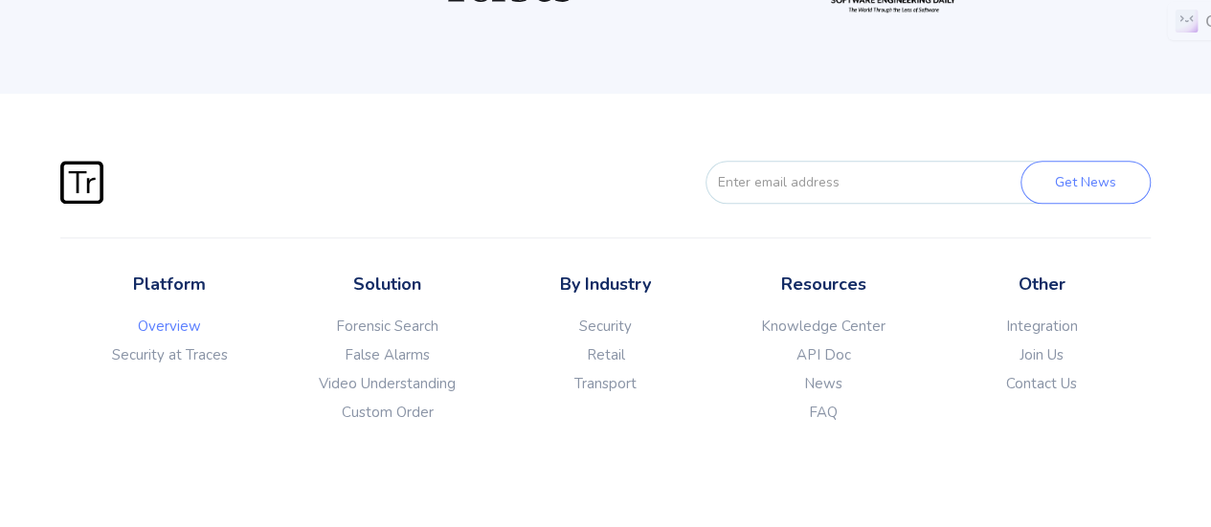
scroll to position [4786, 0]
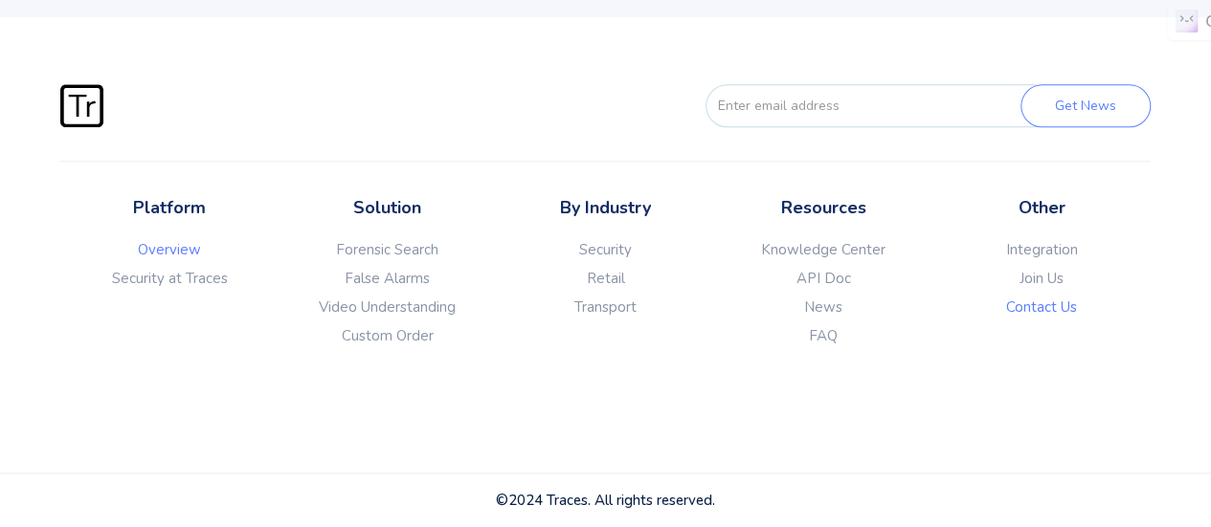
click at [1070, 317] on link "Contact Us" at bounding box center [1041, 307] width 218 height 19
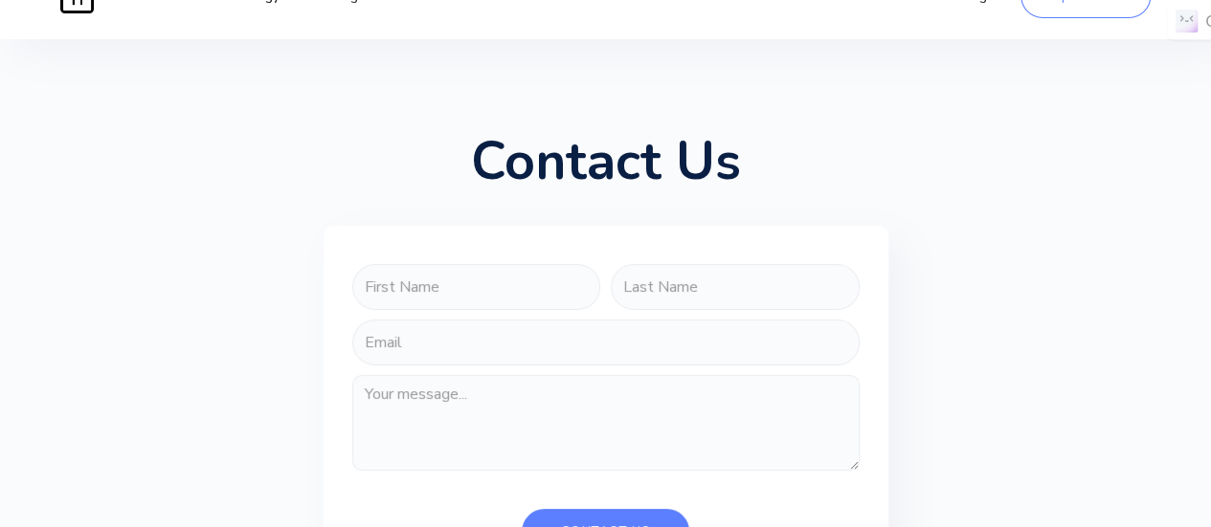
scroll to position [143, 0]
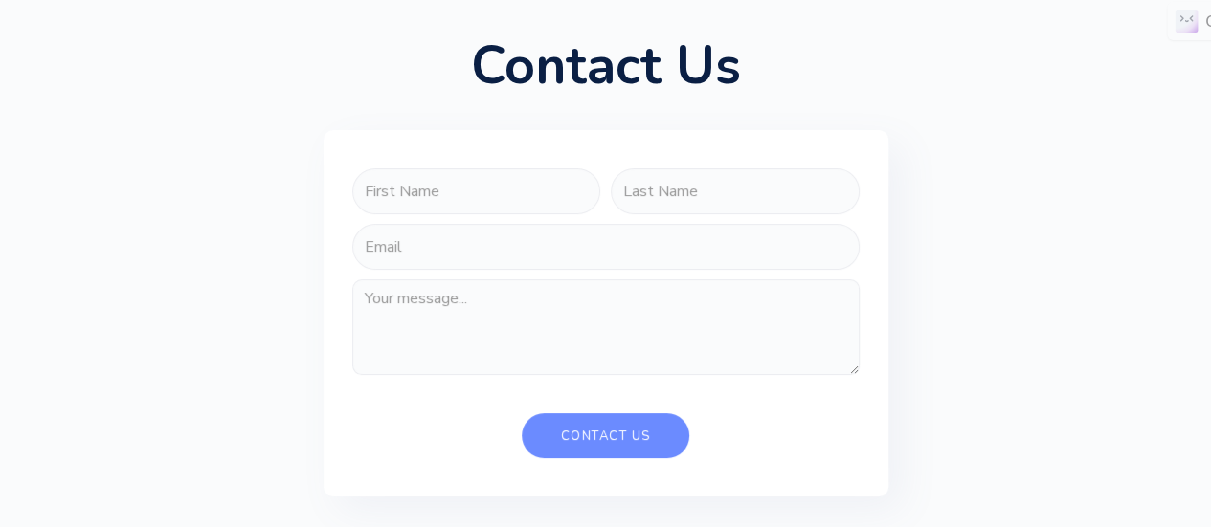
click at [624, 443] on input "Contact Us" at bounding box center [606, 436] width 168 height 45
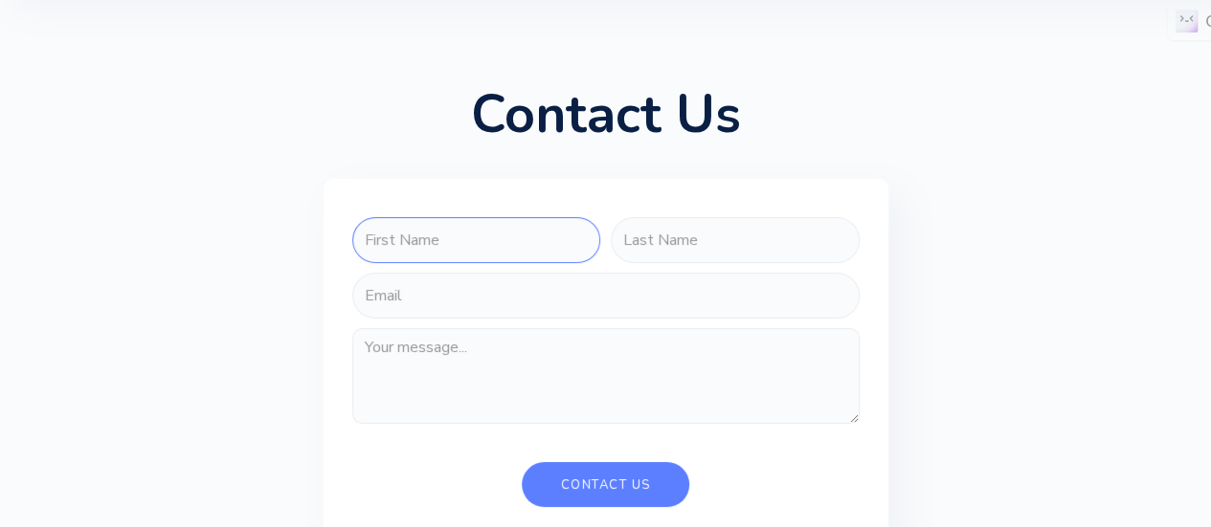
scroll to position [0, 0]
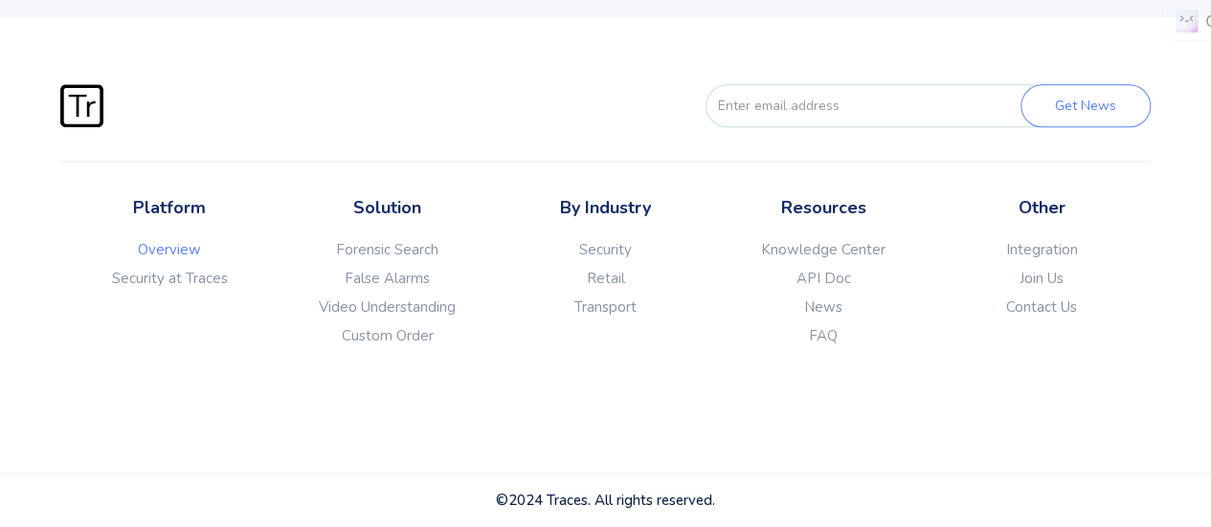
scroll to position [4786, 0]
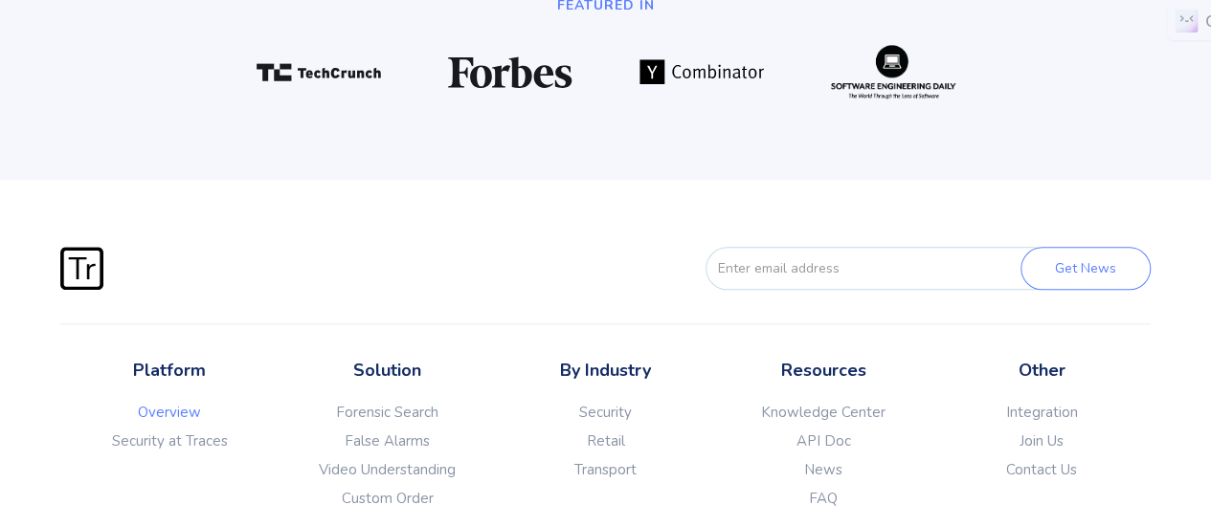
scroll to position [4861, 0]
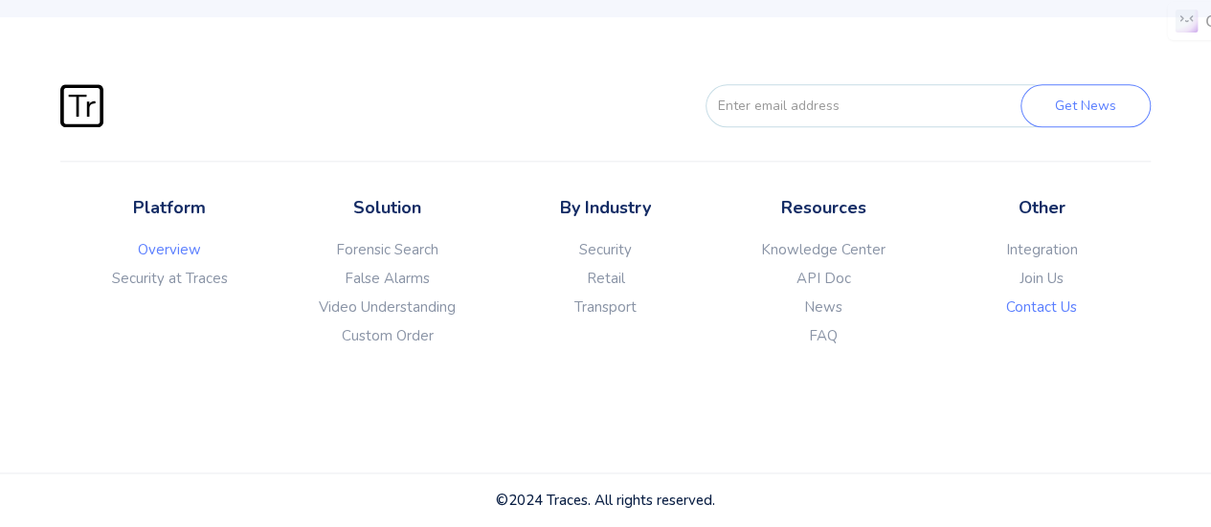
click at [1068, 307] on link "Contact Us" at bounding box center [1041, 307] width 218 height 19
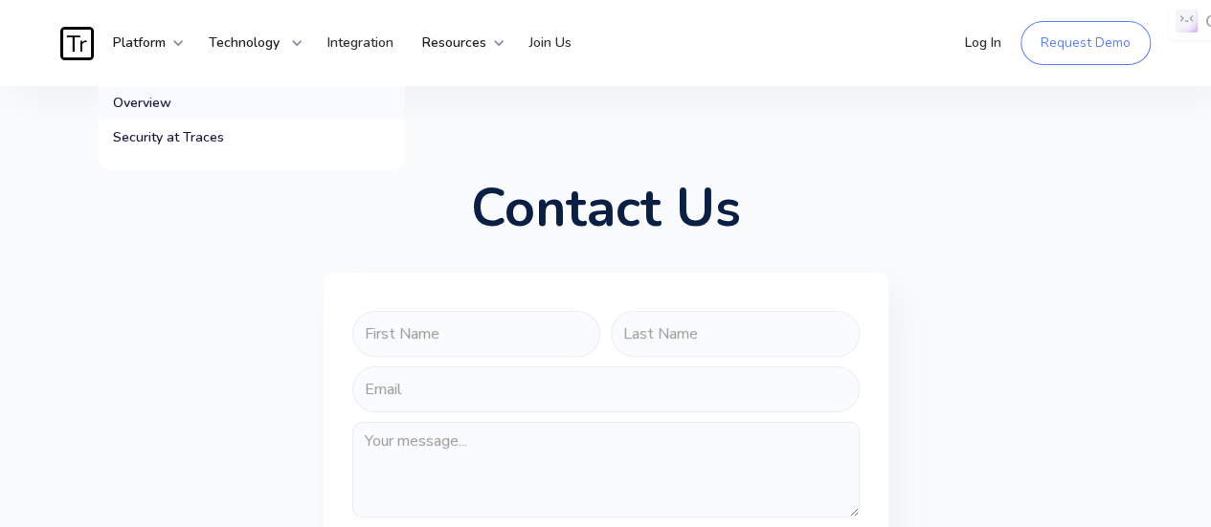
click at [156, 99] on div "Overview" at bounding box center [142, 103] width 58 height 19
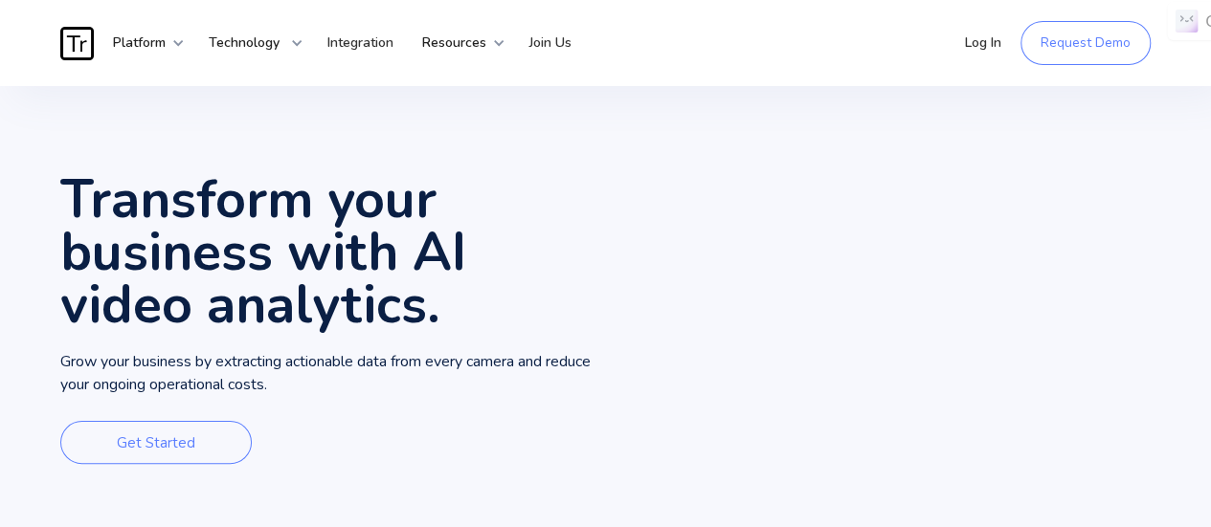
click at [29, 32] on div "Platform Overview Features Security at Traces Technology Solutions Forensic Sea…" at bounding box center [605, 43] width 1211 height 86
